Goal: Information Seeking & Learning: Learn about a topic

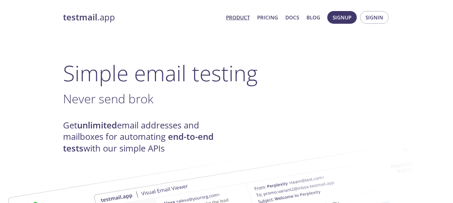
click at [271, 17] on link "Pricing" at bounding box center [267, 17] width 21 height 9
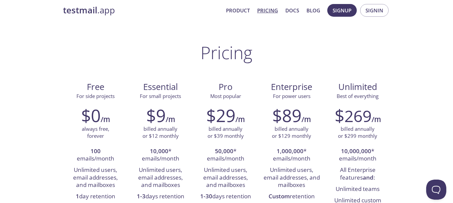
scroll to position [13, 0]
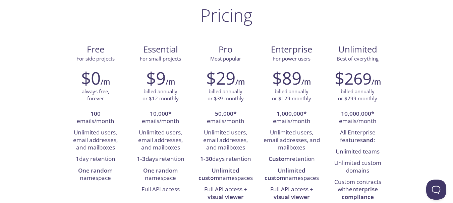
scroll to position [42, 0]
